Goal: Task Accomplishment & Management: Manage account settings

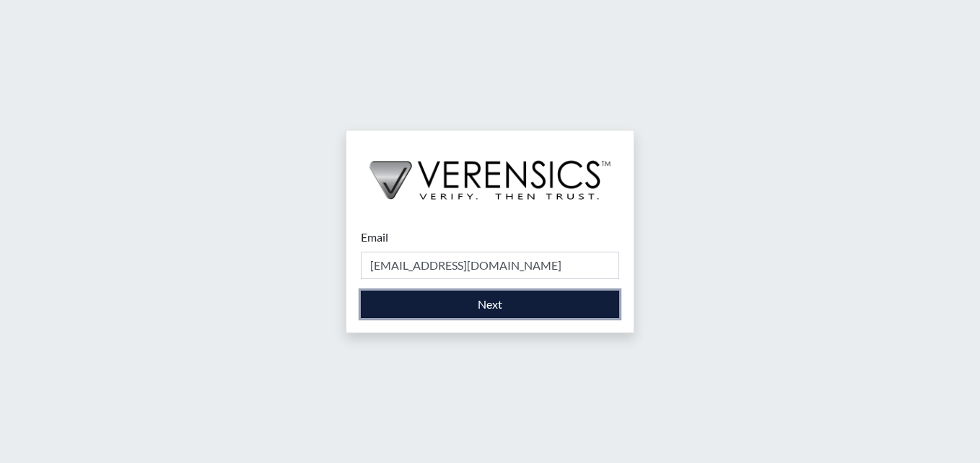
click at [507, 306] on button "Next" at bounding box center [490, 304] width 258 height 27
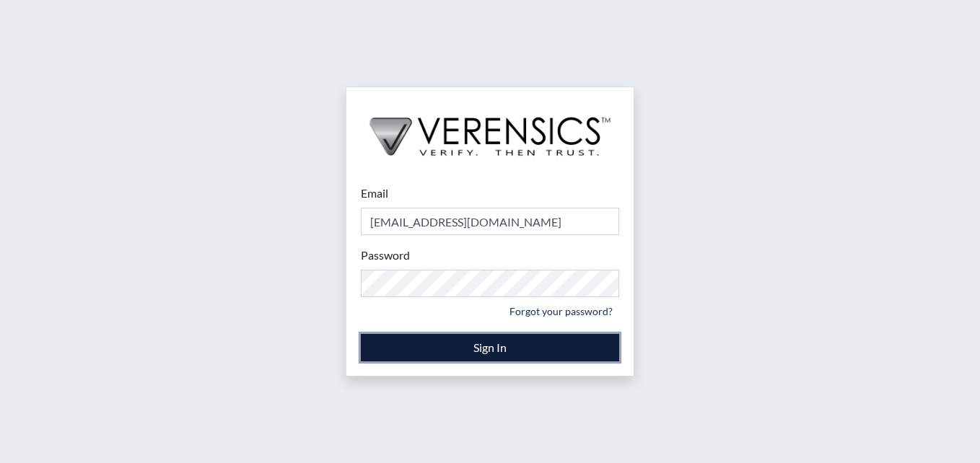
click at [551, 342] on button "Sign In" at bounding box center [490, 347] width 258 height 27
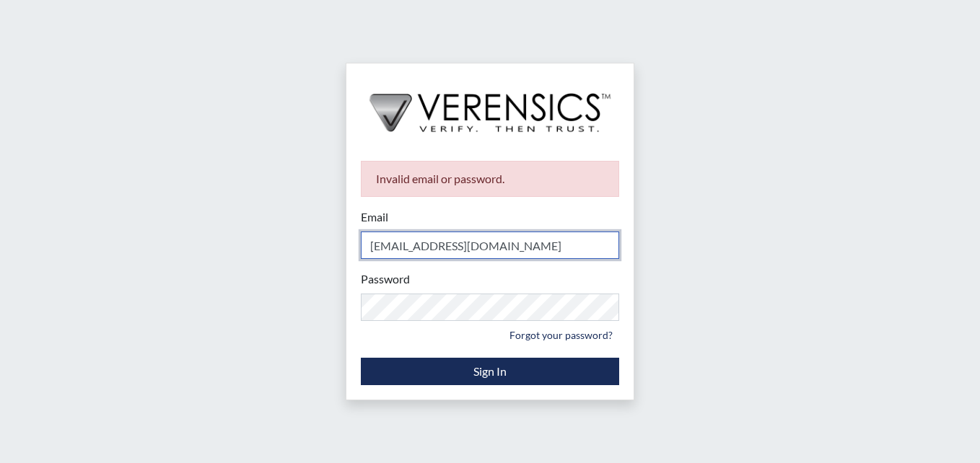
click at [502, 248] on input "[EMAIL_ADDRESS][DOMAIN_NAME]" at bounding box center [490, 245] width 258 height 27
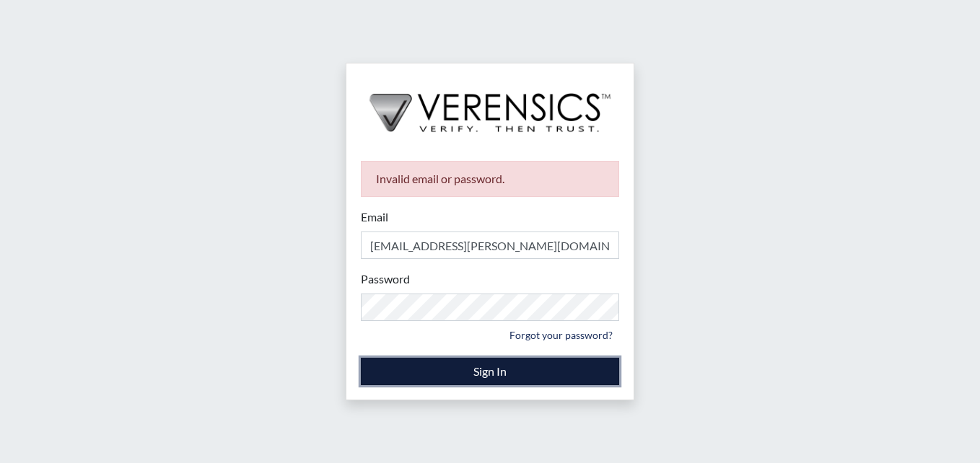
click at [520, 371] on button "Sign In" at bounding box center [490, 371] width 258 height 27
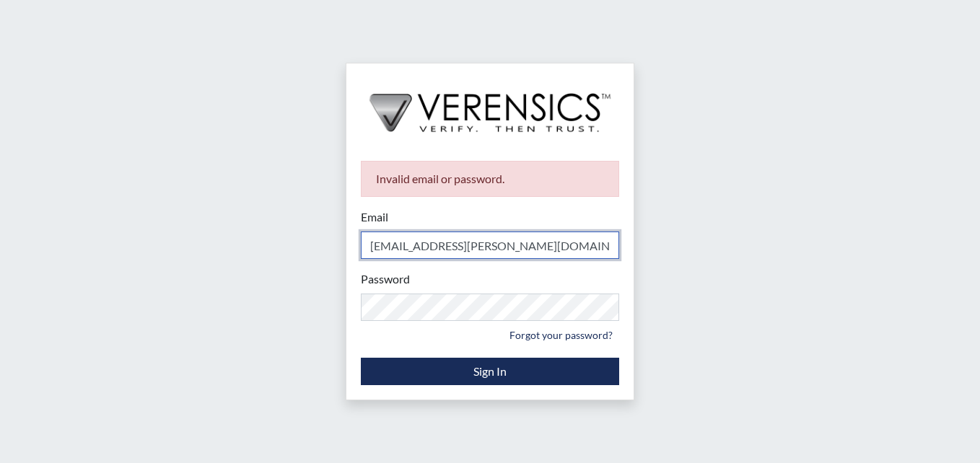
click at [556, 246] on input "[EMAIL_ADDRESS][PERSON_NAME][DOMAIN_NAME]" at bounding box center [490, 245] width 258 height 27
type input "s"
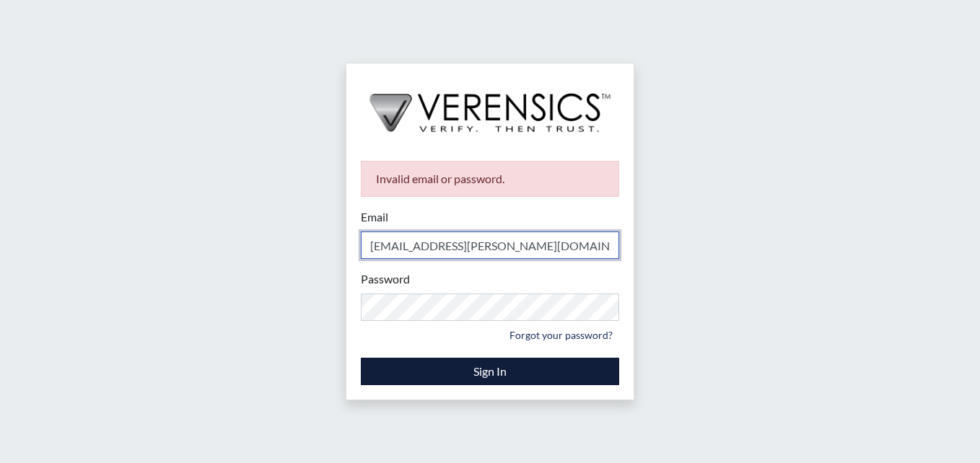
type input "[EMAIL_ADDRESS][PERSON_NAME][DOMAIN_NAME]"
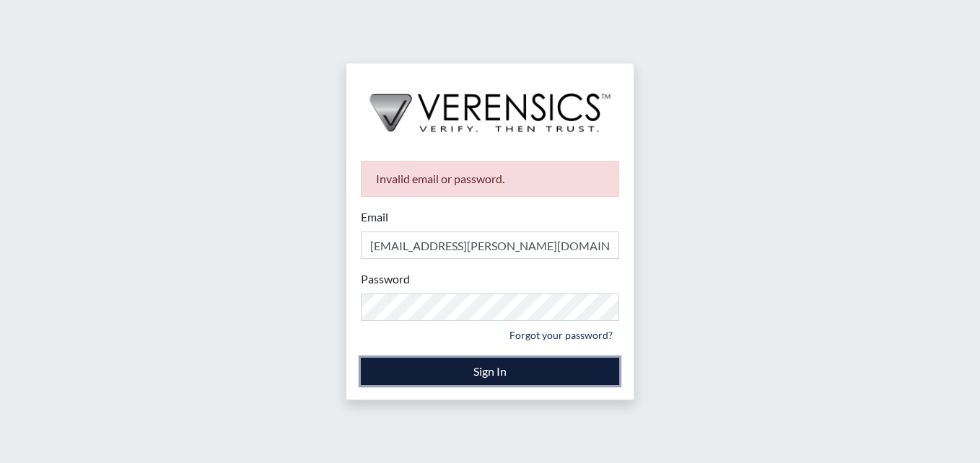
click at [528, 372] on button "Sign In" at bounding box center [490, 371] width 258 height 27
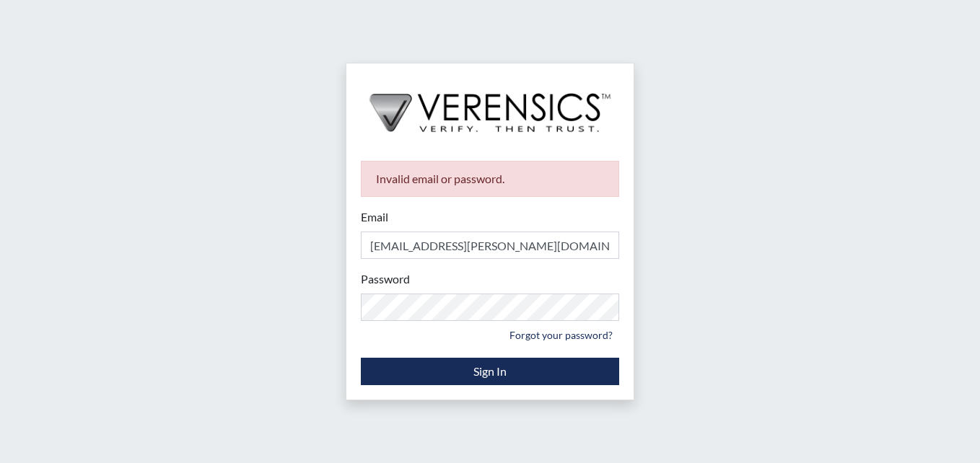
click at [237, 360] on div "Invalid email or password. Email [EMAIL_ADDRESS][PERSON_NAME][DOMAIN_NAME] Plea…" at bounding box center [490, 231] width 980 height 463
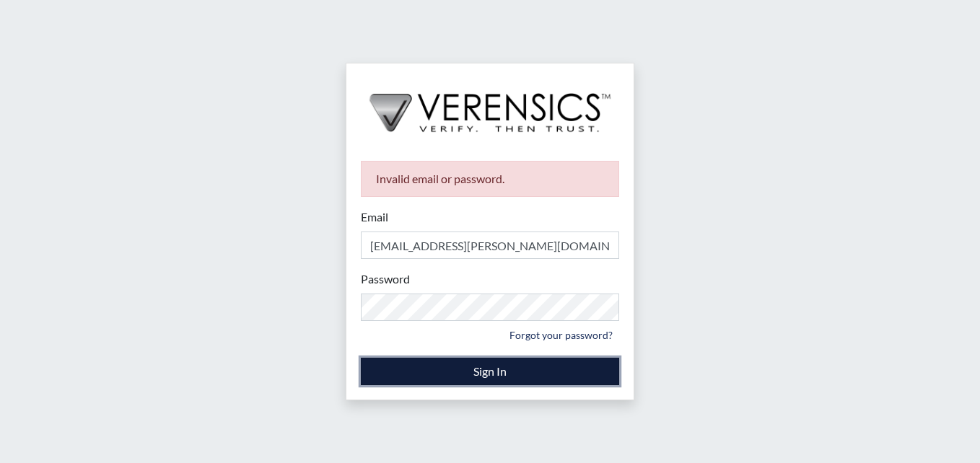
click at [394, 367] on button "Sign In" at bounding box center [490, 371] width 258 height 27
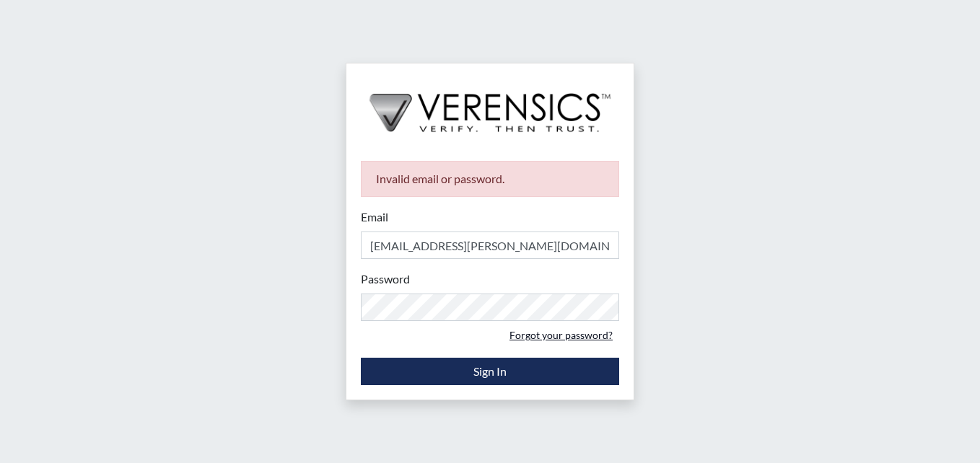
click at [581, 333] on link "Forgot your password?" at bounding box center [561, 335] width 116 height 22
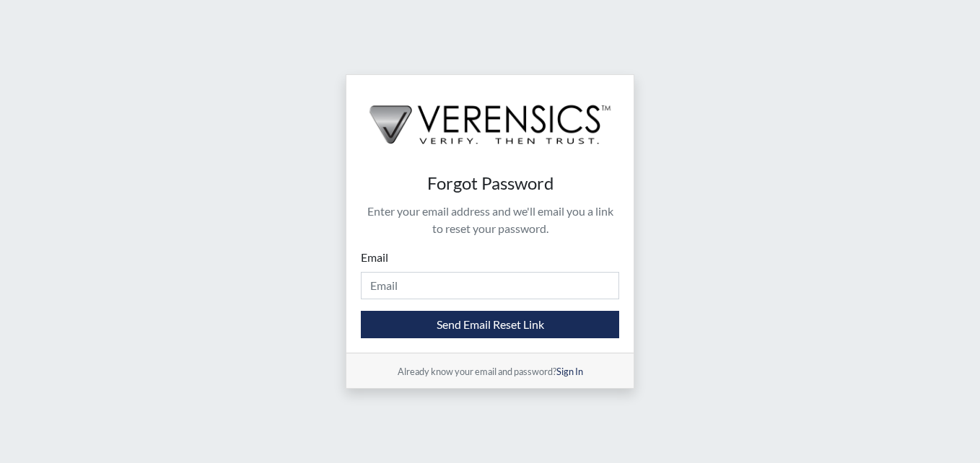
click at [377, 271] on div "Email Please provide your email address." at bounding box center [490, 274] width 258 height 51
click at [390, 289] on input "Email" at bounding box center [490, 285] width 258 height 27
type input "[EMAIL_ADDRESS][PERSON_NAME][DOMAIN_NAME]"
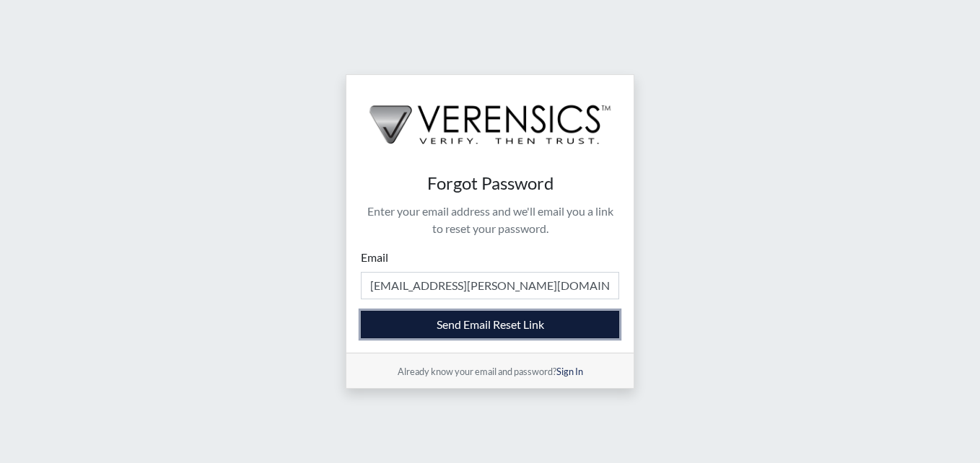
click at [442, 329] on button "Send Email Reset Link" at bounding box center [490, 324] width 258 height 27
